Goal: Check status: Check status

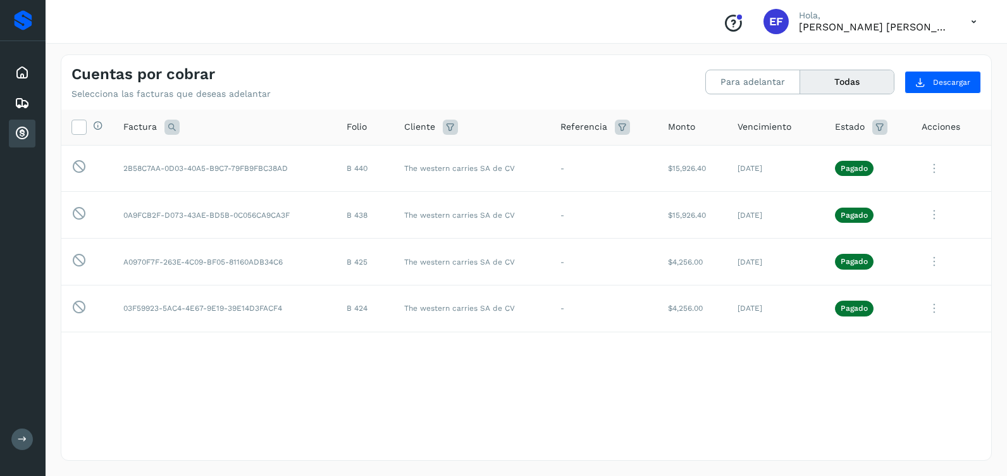
click at [844, 81] on button "Todas" at bounding box center [848, 81] width 94 height 23
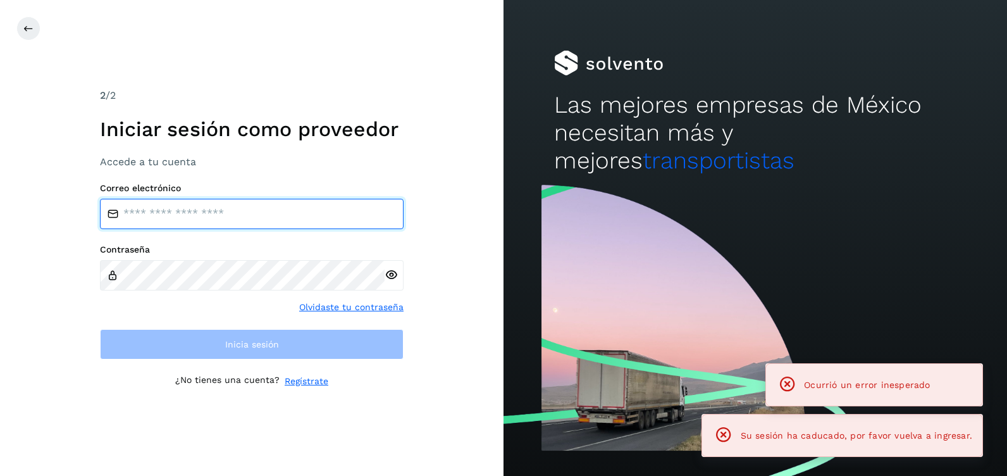
click at [158, 215] on input "email" at bounding box center [252, 214] width 304 height 30
type input "**********"
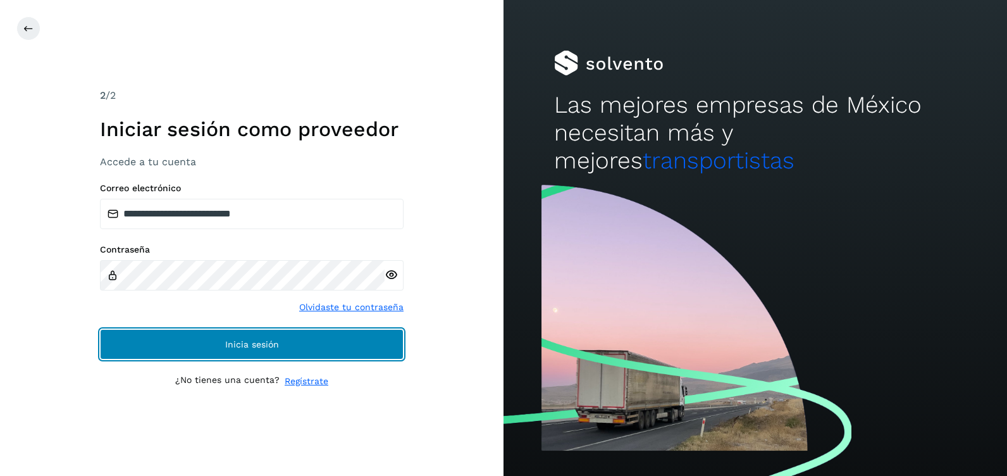
click at [247, 344] on span "Inicia sesión" at bounding box center [252, 344] width 54 height 9
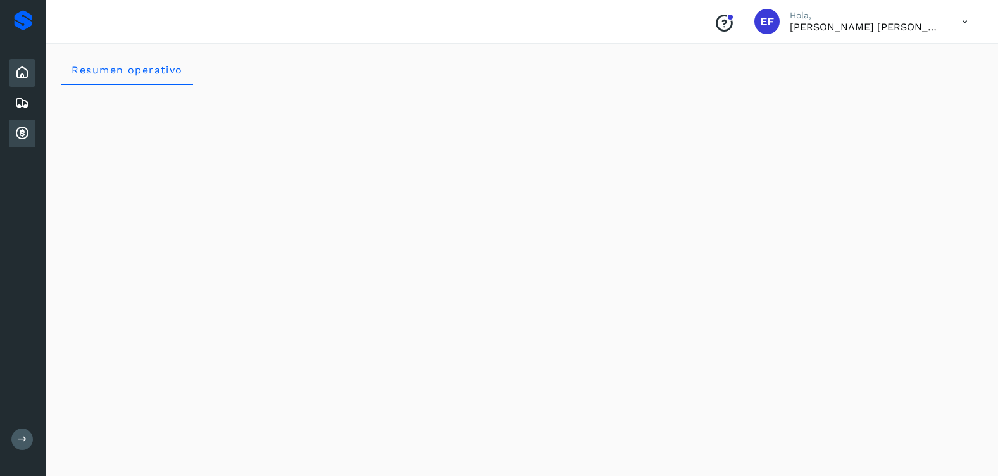
click at [23, 132] on icon at bounding box center [22, 133] width 15 height 15
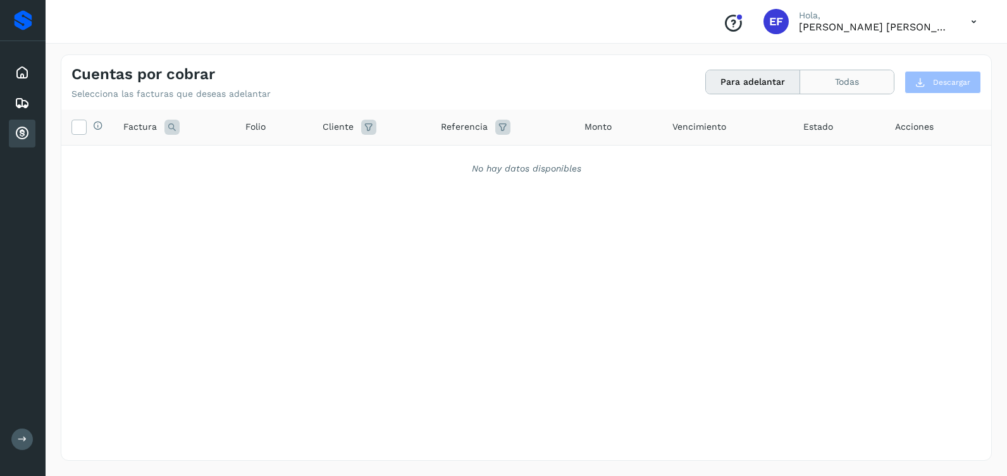
click at [834, 85] on button "Todas" at bounding box center [848, 81] width 94 height 23
